Goal: Entertainment & Leisure: Consume media (video, audio)

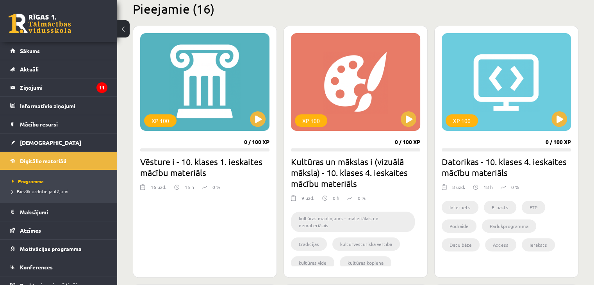
scroll to position [234, 0]
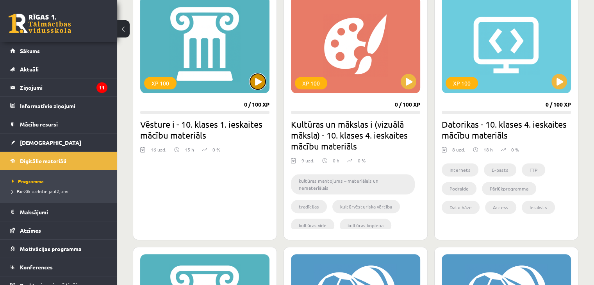
click at [258, 74] on button at bounding box center [258, 82] width 16 height 16
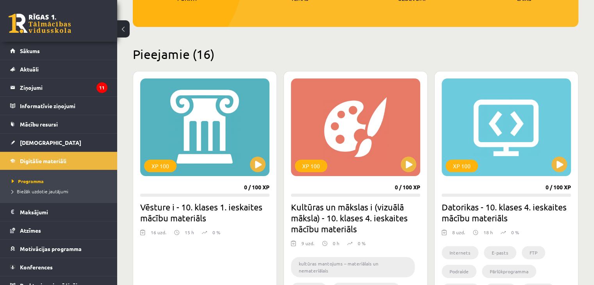
scroll to position [151, 0]
